Goal: Information Seeking & Learning: Learn about a topic

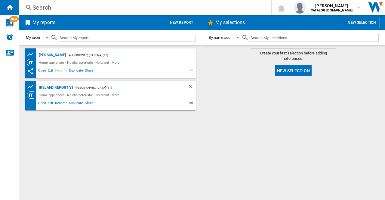
click at [39, 8] on div "Search" at bounding box center [144, 7] width 223 height 8
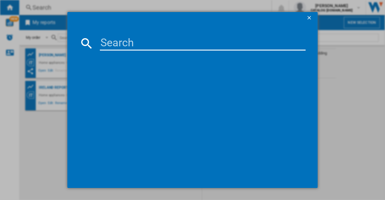
click at [116, 41] on input at bounding box center [203, 43] width 206 height 14
paste input "KD533AK"
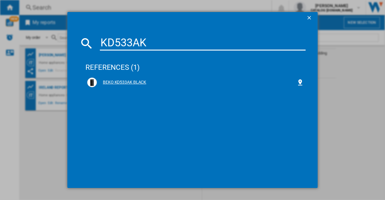
type input "KD533AK"
click at [125, 79] on div "BEKO KD533AK BLACK" at bounding box center [197, 82] width 200 height 6
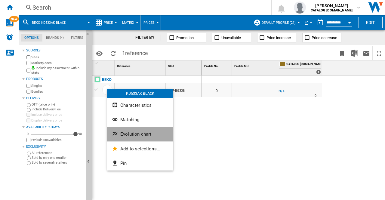
click at [138, 134] on span "Evolution chart" at bounding box center [135, 134] width 31 height 5
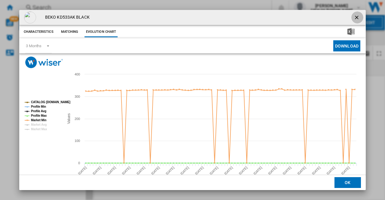
click at [354, 18] on ng-md-icon "getI18NText('BUTTONS.CLOSE_DIALOG')" at bounding box center [357, 17] width 7 height 7
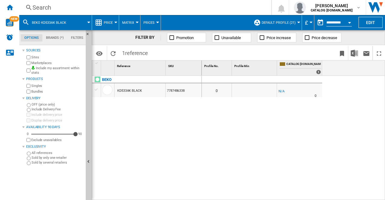
click at [225, 116] on div "0 0 -1.0 % -£1 % N/A 0" at bounding box center [294, 138] width 184 height 125
click at [190, 120] on div "BEKO KD533AK BLACK 7787486338" at bounding box center [147, 137] width 110 height 122
click at [209, 174] on div "0 0 -1.0 % -£1 % N/A 0" at bounding box center [294, 138] width 184 height 125
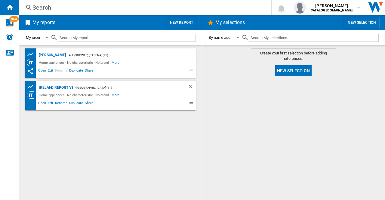
click at [44, 8] on div "Search" at bounding box center [144, 7] width 223 height 8
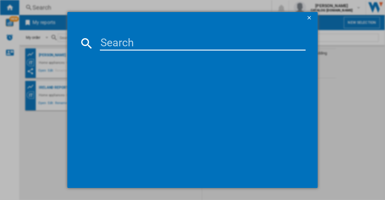
click at [115, 42] on input at bounding box center [203, 43] width 206 height 14
paste input "LTNA18320W"
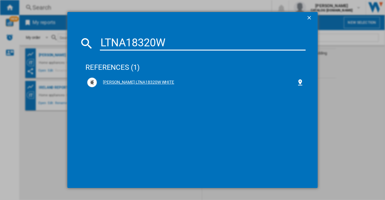
type input "LTNA18320W"
click at [135, 83] on div "[PERSON_NAME] LTNA18320W WHITE" at bounding box center [197, 82] width 200 height 6
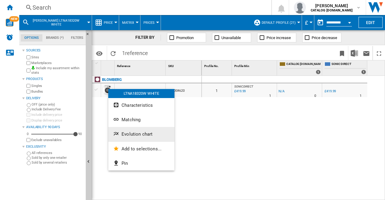
click at [139, 134] on span "Evolution chart" at bounding box center [137, 134] width 31 height 5
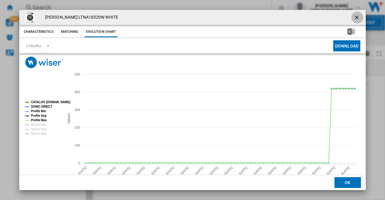
click at [355, 17] on ng-md-icon "getI18NText('BUTTONS.CLOSE_DIALOG')" at bounding box center [357, 17] width 7 height 7
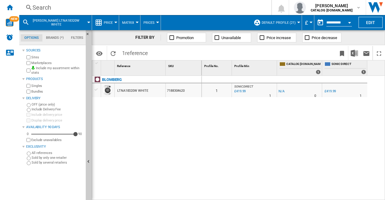
click at [56, 7] on div "Search" at bounding box center [144, 7] width 223 height 8
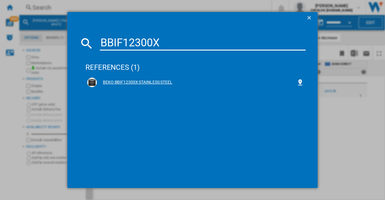
type input "BBIF12300X"
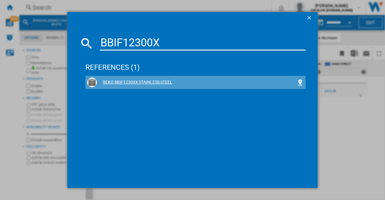
click at [129, 82] on div "BEKO BBIF12300X STAINLESS STEEL" at bounding box center [197, 82] width 200 height 6
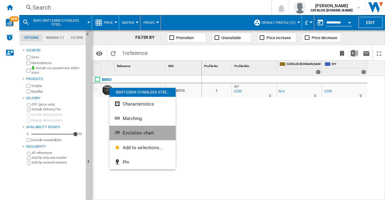
click at [142, 135] on span "Evolution chart" at bounding box center [138, 132] width 31 height 5
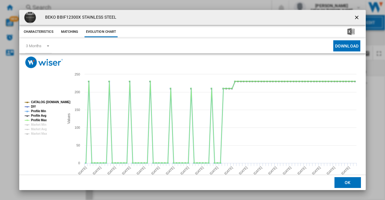
click at [33, 113] on tspan "Profile Min" at bounding box center [38, 111] width 15 height 3
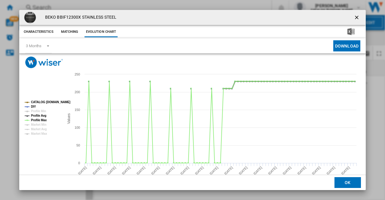
click at [36, 116] on tspan "Profile Avg" at bounding box center [38, 115] width 15 height 3
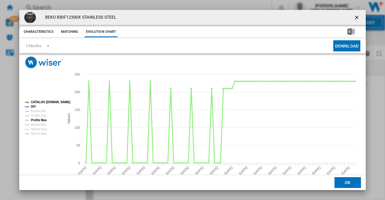
click at [37, 121] on tspan "Profile Max" at bounding box center [39, 120] width 16 height 3
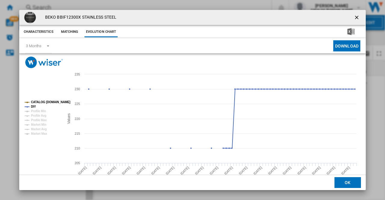
click at [354, 18] on ng-md-icon "getI18NText('BUTTONS.CLOSE_DIALOG')" at bounding box center [357, 17] width 7 height 7
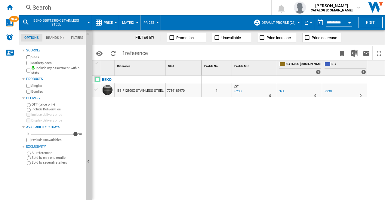
click at [47, 11] on div "Search" at bounding box center [144, 7] width 223 height 8
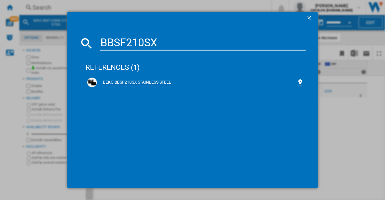
type input "BBSF210SX"
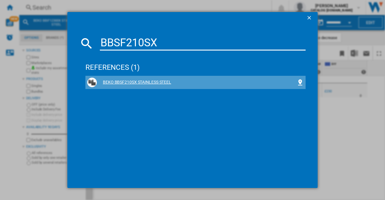
click at [135, 84] on div "BEKO BBSF210SX STAINLESS STEEL" at bounding box center [197, 82] width 200 height 6
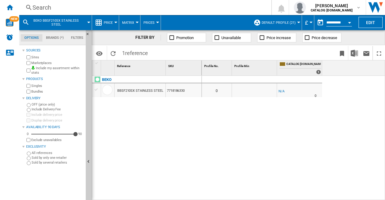
click at [48, 5] on div "Search" at bounding box center [144, 7] width 223 height 8
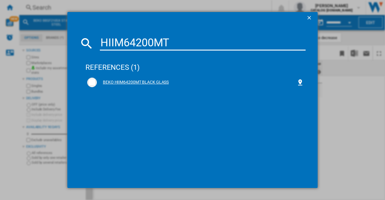
type input "HIIM64200MT"
click at [129, 82] on div "BEKO HIIM64200MT BLACK GLASS" at bounding box center [197, 82] width 200 height 6
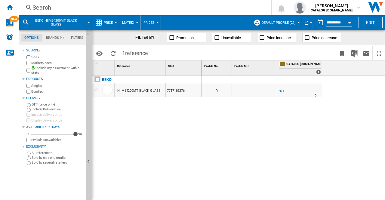
click at [37, 5] on div "Search" at bounding box center [144, 7] width 223 height 8
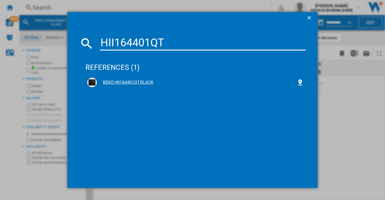
type input "HII164401QT"
click at [128, 83] on div "BEKO HII164401QT BLACK" at bounding box center [197, 82] width 200 height 6
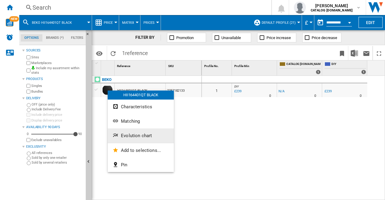
click at [144, 134] on span "Evolution chart" at bounding box center [136, 135] width 31 height 5
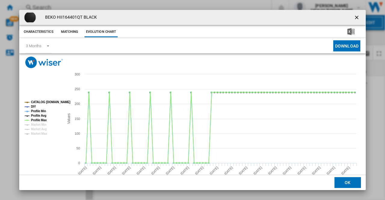
click at [354, 14] on ng-md-icon "getI18NText('BUTTONS.CLOSE_DIALOG')" at bounding box center [357, 17] width 7 height 7
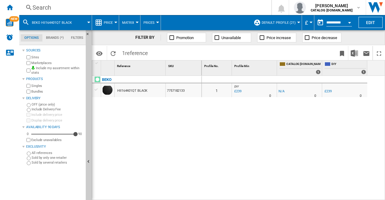
click at [54, 7] on div "Search" at bounding box center [144, 7] width 223 height 8
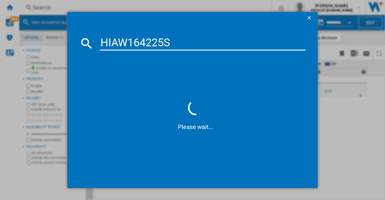
type input "HIAW164225S"
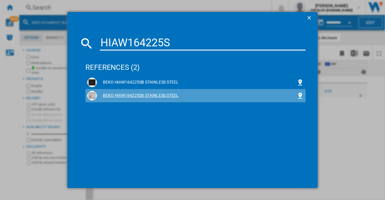
click at [140, 97] on div "BEKO HIAW164225SX STAINLESS STEEL" at bounding box center [197, 96] width 200 height 6
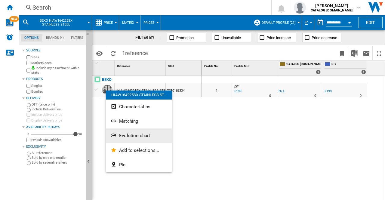
click at [137, 135] on span "Evolution chart" at bounding box center [134, 135] width 31 height 5
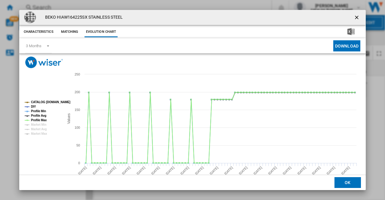
click at [354, 18] on ng-md-icon "getI18NText('BUTTONS.CLOSE_DIALOG')" at bounding box center [357, 17] width 7 height 7
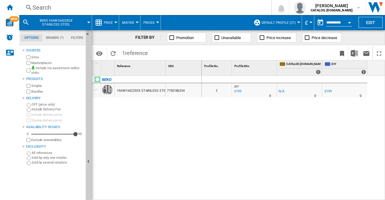
click at [40, 7] on div "Search" at bounding box center [144, 7] width 223 height 8
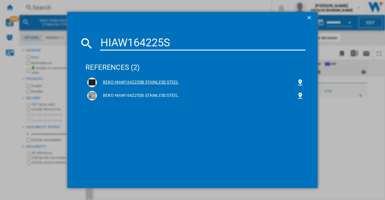
type input "HIAW164225S"
click at [136, 82] on div "BEKO HIAW164225SB STAINLESS STEEL" at bounding box center [197, 82] width 200 height 6
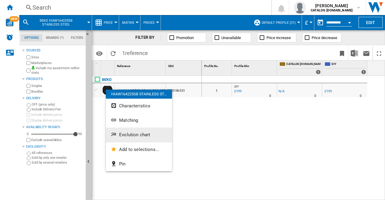
click at [144, 135] on span "Evolution chart" at bounding box center [134, 134] width 31 height 5
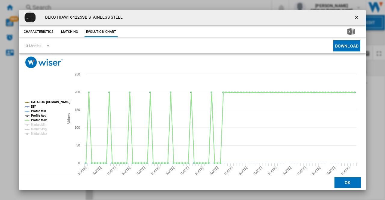
click at [354, 15] on ng-md-icon "getI18NText('BUTTONS.CLOSE_DIALOG')" at bounding box center [357, 17] width 7 height 7
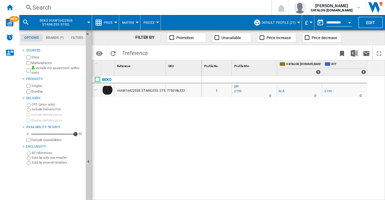
click at [54, 8] on div "Search" at bounding box center [144, 7] width 223 height 8
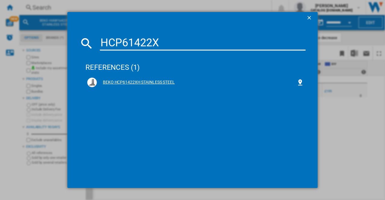
type input "HCP61422X"
click at [156, 83] on div "BEKO HCP61422XH STAINLESS STEEL" at bounding box center [197, 82] width 200 height 6
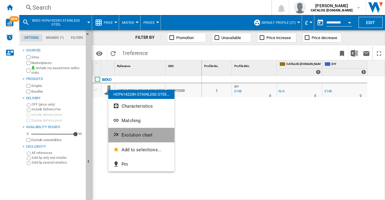
click at [138, 135] on span "Evolution chart" at bounding box center [137, 134] width 31 height 5
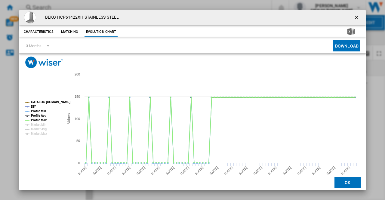
click at [355, 15] on ng-md-icon "getI18NText('BUTTONS.CLOSE_DIALOG')" at bounding box center [357, 17] width 7 height 7
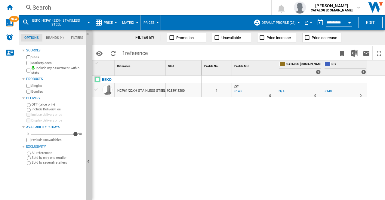
click at [39, 7] on div "Search" at bounding box center [144, 7] width 223 height 8
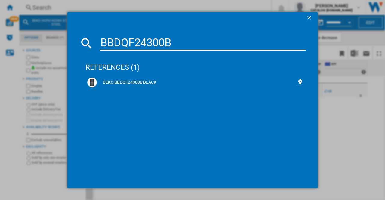
type input "BBDQF24300B"
click at [128, 81] on div "BEKO BBDQF24300B BLACK" at bounding box center [197, 82] width 200 height 6
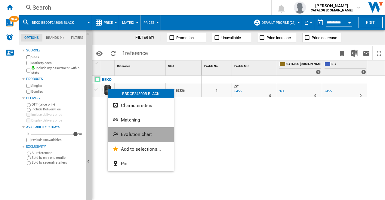
click at [131, 135] on span "Evolution chart" at bounding box center [136, 134] width 31 height 5
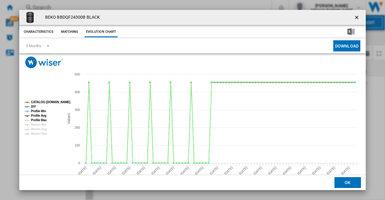
click at [355, 17] on ng-md-icon "getI18NText('BUTTONS.CLOSE_DIALOG')" at bounding box center [357, 17] width 7 height 7
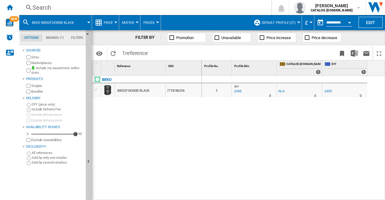
click at [37, 8] on div "Search" at bounding box center [144, 7] width 223 height 8
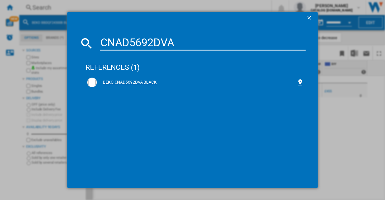
type input "CNAD5692DVA"
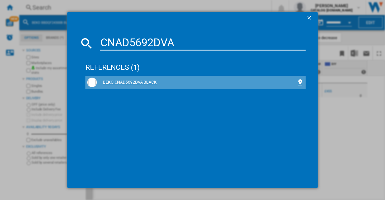
click at [128, 83] on div "BEKO CNAD5692DVA BLACK" at bounding box center [197, 82] width 200 height 6
